Goal: Task Accomplishment & Management: Manage account settings

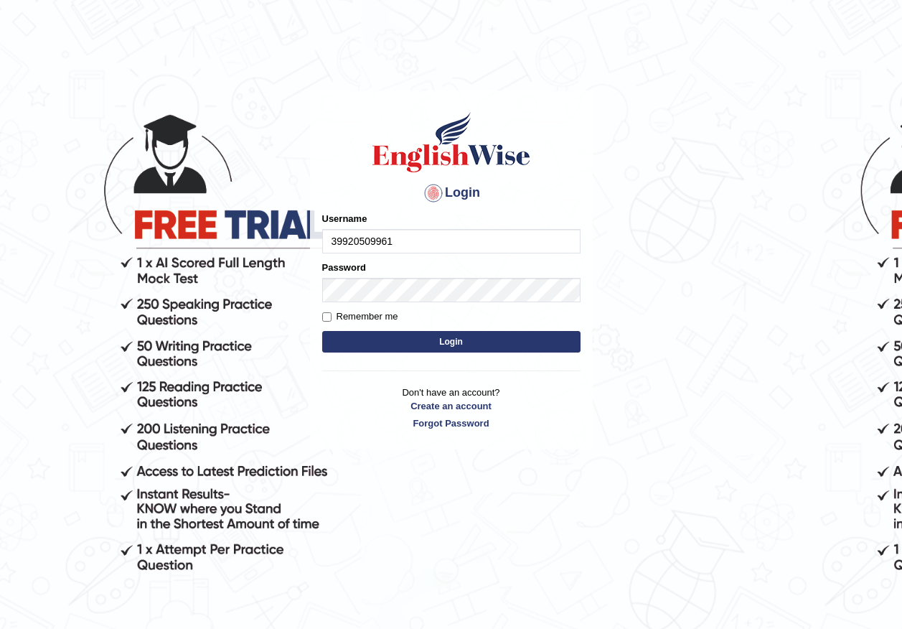
type input "39920509961"
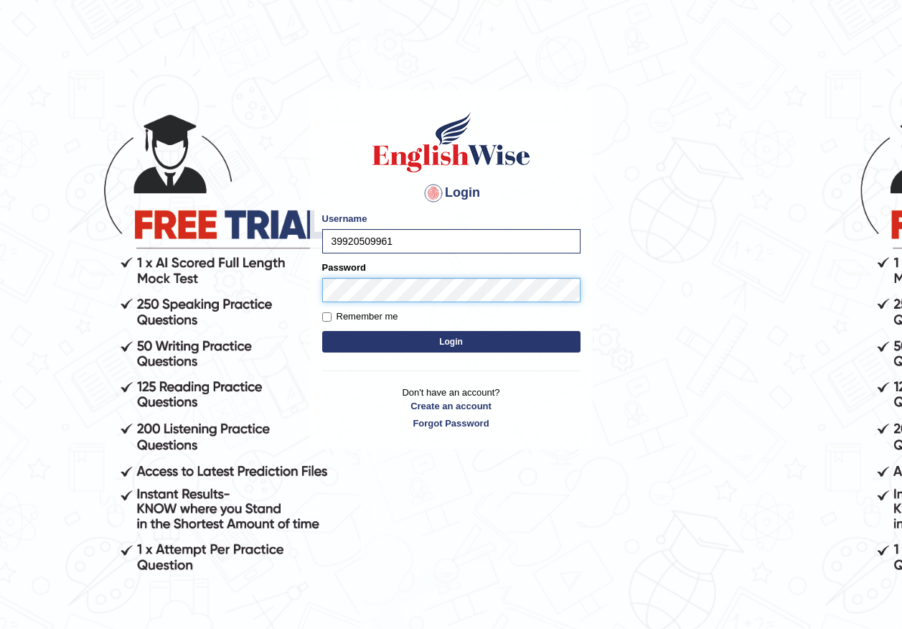
click at [322, 331] on button "Login" at bounding box center [451, 342] width 258 height 22
